Goal: Task Accomplishment & Management: Use online tool/utility

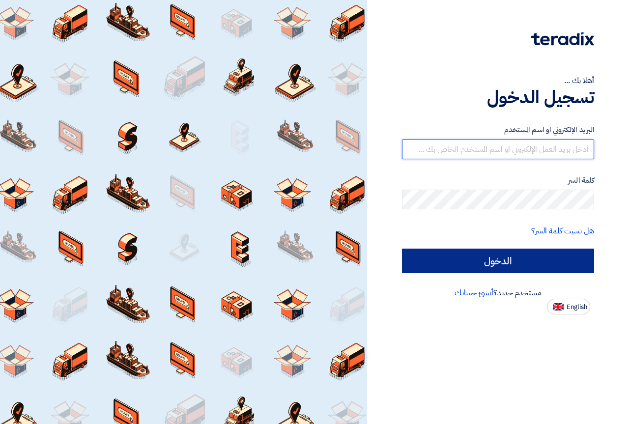
type input "islam.eggpco@gmail.com"
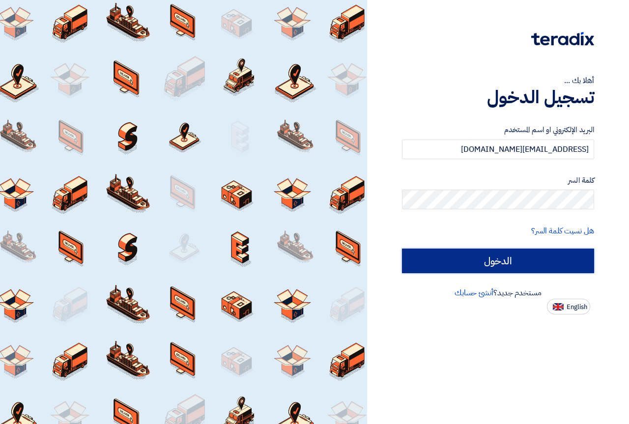
click at [492, 264] on input "الدخول" at bounding box center [498, 261] width 192 height 25
click at [495, 258] on input "الدخول" at bounding box center [498, 261] width 192 height 25
click at [476, 255] on input "الدخول" at bounding box center [498, 261] width 192 height 25
click at [492, 261] on input "الدخول" at bounding box center [498, 261] width 192 height 25
click at [492, 262] on input "الدخول" at bounding box center [498, 261] width 192 height 25
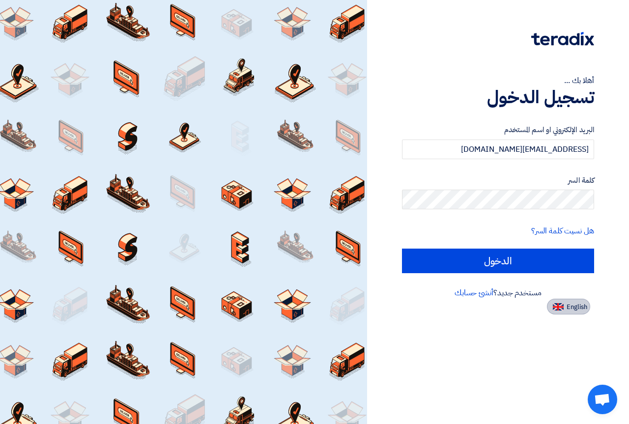
click at [564, 306] on button "English" at bounding box center [568, 307] width 43 height 16
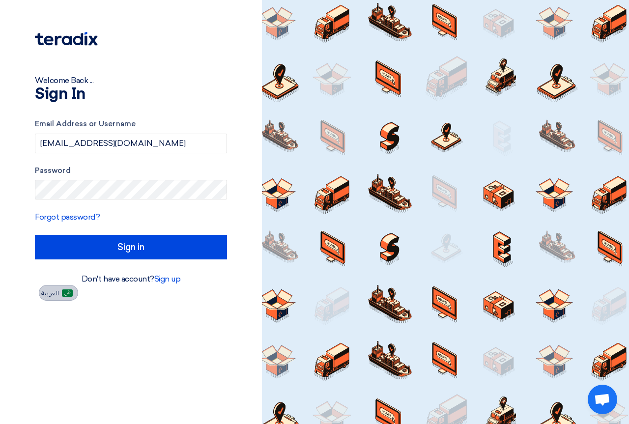
click at [57, 294] on span "العربية" at bounding box center [50, 293] width 18 height 7
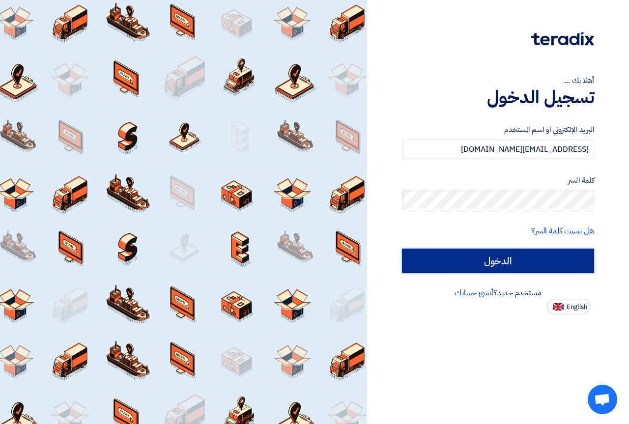
click at [468, 263] on input "الدخول" at bounding box center [498, 261] width 192 height 25
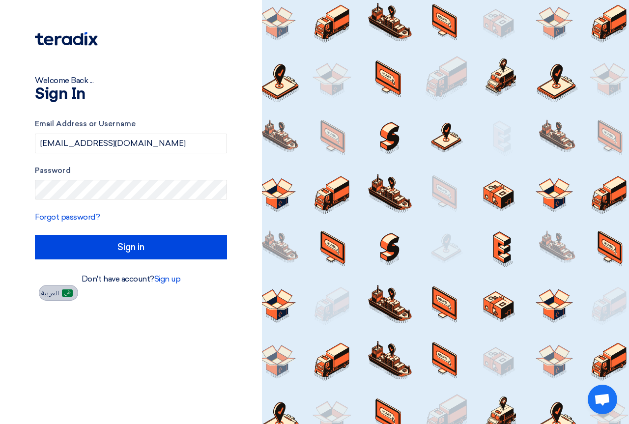
click at [53, 294] on span "العربية" at bounding box center [50, 293] width 18 height 7
type input "الدخول"
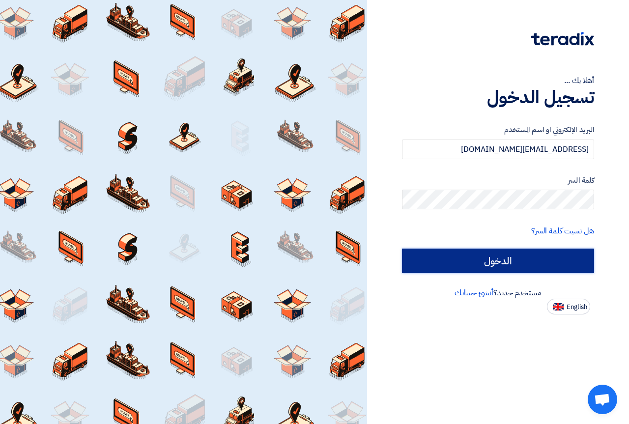
click at [500, 260] on input "الدخول" at bounding box center [498, 261] width 192 height 25
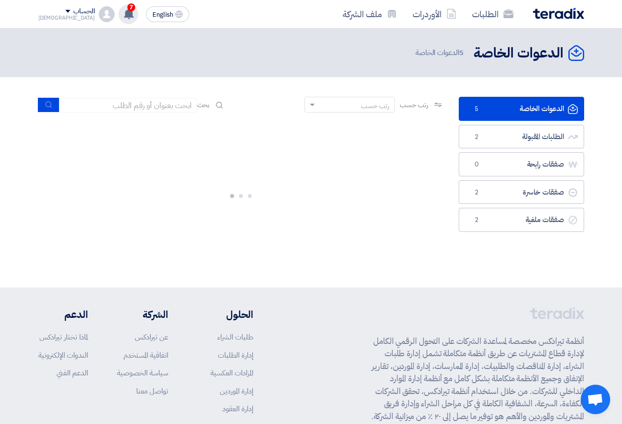
click at [119, 13] on div "7 New request received, check details and submit your quotation now! 1 days ago…" at bounding box center [129, 14] width 20 height 20
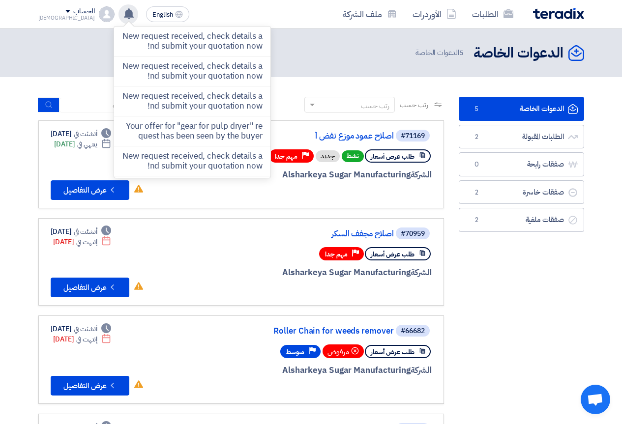
click at [124, 16] on use at bounding box center [129, 13] width 10 height 11
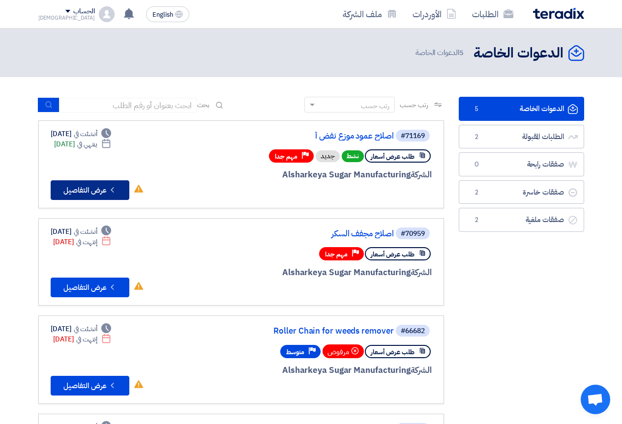
click at [109, 188] on icon "Check details" at bounding box center [112, 189] width 9 height 9
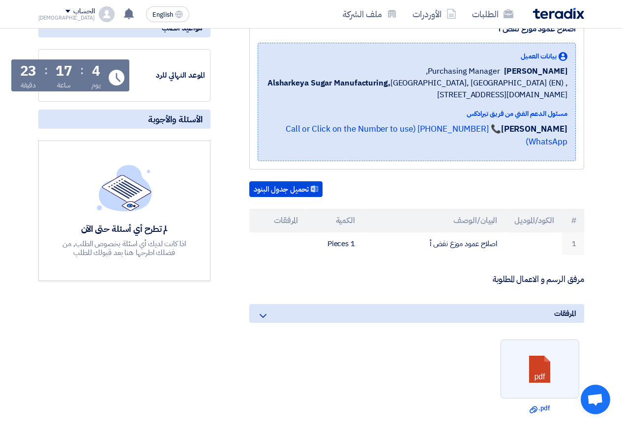
scroll to position [148, 0]
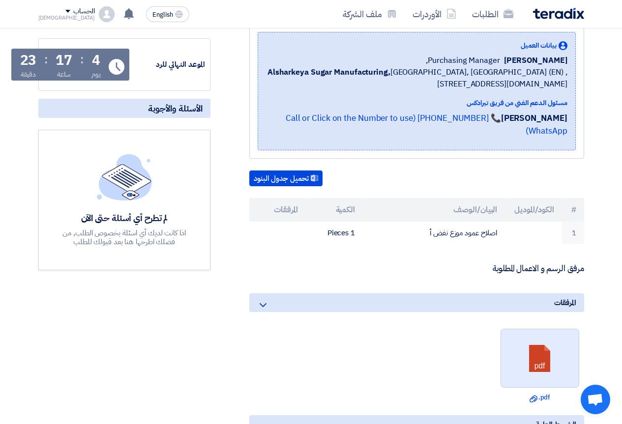
click at [529, 341] on link at bounding box center [540, 358] width 79 height 59
